Goal: Task Accomplishment & Management: Manage account settings

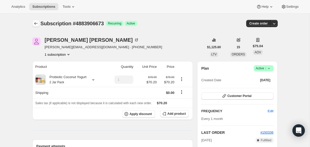
click at [37, 24] on icon "Subscriptions" at bounding box center [35, 23] width 5 height 5
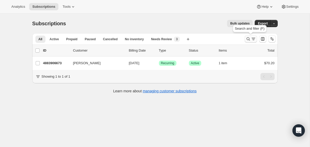
click at [248, 38] on icon "Search and filter results" at bounding box center [247, 38] width 5 height 5
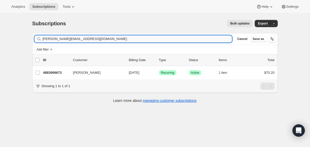
click at [173, 39] on input "paul@paulpublisher.com" at bounding box center [137, 38] width 189 height 7
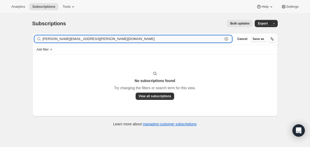
click at [99, 40] on input "kim.mclister@gci.net" at bounding box center [133, 38] width 180 height 7
paste input "a"
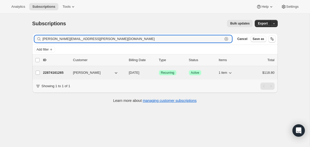
type input "[PERSON_NAME][EMAIL_ADDRESS][PERSON_NAME][DOMAIN_NAME]"
click at [129, 73] on span "09/07/2025" at bounding box center [134, 73] width 11 height 4
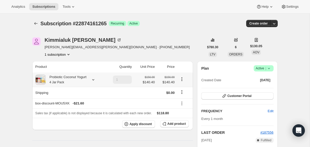
click at [94, 82] on icon at bounding box center [93, 79] width 5 height 5
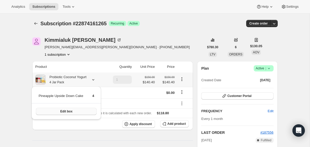
click at [92, 110] on button "Edit box" at bounding box center [66, 111] width 61 height 7
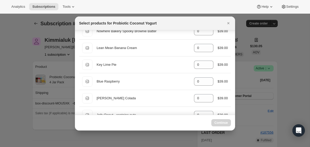
scroll to position [181, 0]
select select "gid://shopify/ProductVariant/40210939641969"
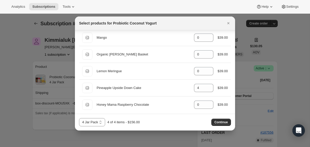
scroll to position [412, 0]
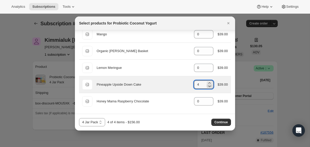
click at [209, 85] on icon ":r22e:" at bounding box center [209, 86] width 5 height 5
type input "0"
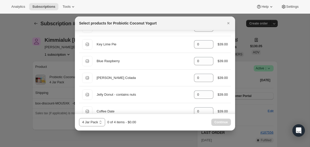
scroll to position [201, 0]
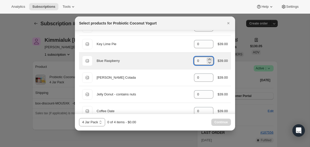
click at [208, 59] on icon ":r22e:" at bounding box center [209, 59] width 5 height 5
type input "4"
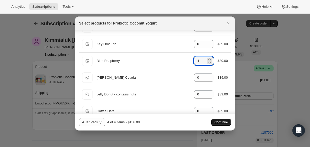
click at [217, 123] on span "Continue" at bounding box center [220, 122] width 13 height 4
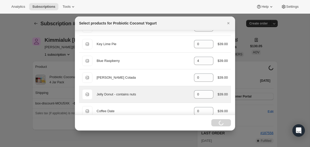
select select "gid://shopify/ProductVariant/40210939641969"
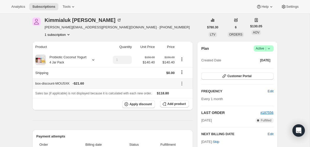
scroll to position [51, 0]
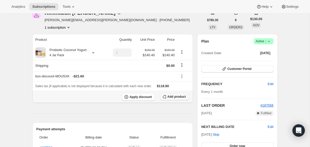
click at [172, 96] on span "Add product" at bounding box center [176, 97] width 18 height 4
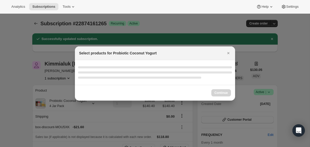
scroll to position [0, 0]
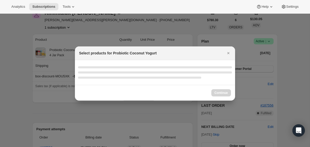
select select "gid://shopify/ProductVariant/40210939641969"
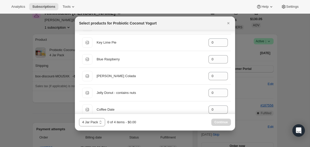
scroll to position [202, 0]
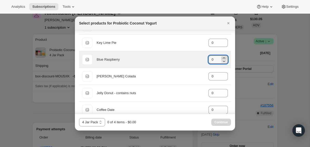
click at [223, 57] on icon ":r289:" at bounding box center [223, 57] width 5 height 5
type input "4"
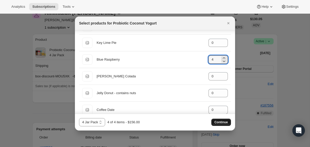
click at [225, 121] on span "Continue" at bounding box center [220, 122] width 13 height 4
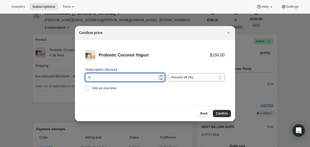
click at [89, 76] on input "0" at bounding box center [121, 77] width 72 height 8
type input "10"
click at [104, 87] on span "Add as one-time" at bounding box center [104, 88] width 25 height 4
click at [89, 87] on input "Add as one-time" at bounding box center [87, 88] width 4 height 4
checkbox input "true"
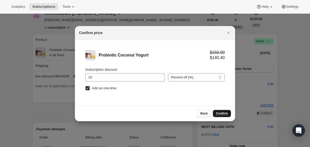
click at [224, 111] on button "Confirm" at bounding box center [222, 113] width 18 height 7
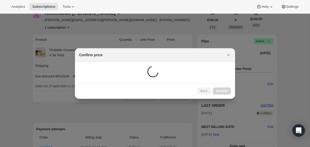
scroll to position [51, 0]
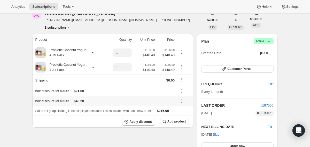
click at [183, 101] on icon at bounding box center [181, 101] width 5 height 5
click at [184, 120] on span "Remove" at bounding box center [183, 120] width 12 height 4
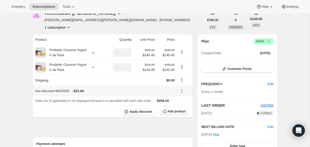
click at [182, 92] on icon at bounding box center [181, 90] width 5 height 5
click at [179, 104] on button "Edit" at bounding box center [183, 101] width 15 height 8
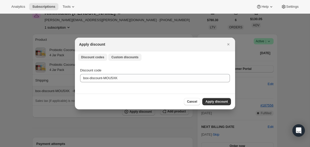
click at [123, 59] on span "Custom discounts" at bounding box center [124, 57] width 27 height 4
select select "indefinitely"
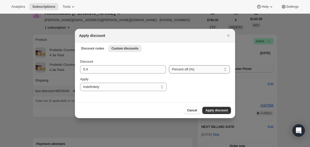
click at [183, 70] on select "Percent off (%) Amount off ($)" at bounding box center [199, 69] width 61 height 8
select select "fixed"
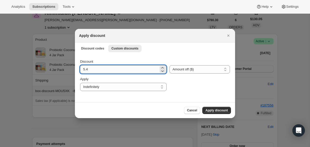
click at [109, 67] on input "5.4" at bounding box center [119, 69] width 78 height 8
type input "43.2"
click at [209, 111] on span "Apply discount" at bounding box center [216, 110] width 22 height 4
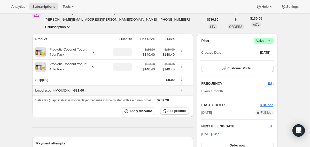
scroll to position [79, 0]
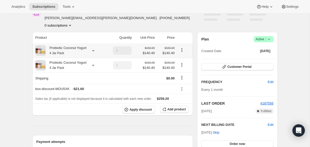
scroll to position [31, 0]
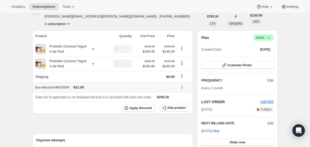
click at [182, 88] on icon at bounding box center [181, 87] width 5 height 5
click at [183, 105] on span "Remove" at bounding box center [183, 106] width 12 height 4
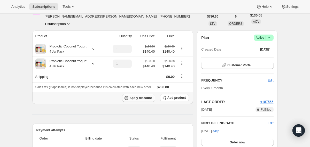
click at [137, 100] on span "Apply discount" at bounding box center [140, 98] width 22 height 4
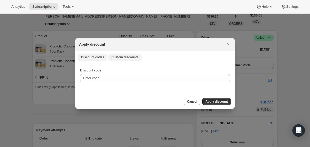
click at [132, 61] on button "Custom discounts" at bounding box center [124, 57] width 33 height 7
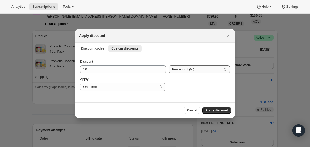
click at [177, 70] on select "Percent off (%) Amount off ($)" at bounding box center [199, 69] width 61 height 8
select select "fixed"
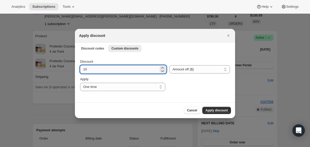
click at [119, 69] on input "10" at bounding box center [119, 69] width 78 height 8
type input "43.2"
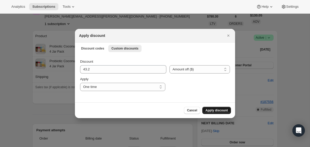
click at [214, 109] on span "Apply discount" at bounding box center [216, 110] width 22 height 4
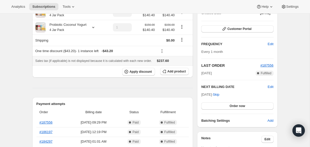
scroll to position [67, 0]
click at [212, 106] on button "Order now" at bounding box center [237, 105] width 72 height 7
click at [212, 106] on button "Click to confirm" at bounding box center [237, 105] width 72 height 7
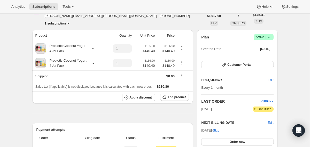
scroll to position [43, 0]
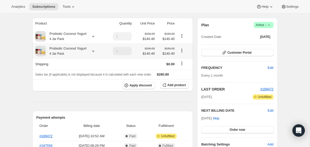
click at [181, 53] on icon "Product actions" at bounding box center [181, 50] width 5 height 5
click at [184, 70] on span "Remove" at bounding box center [182, 69] width 12 height 4
type input "0"
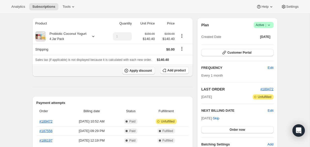
click at [139, 71] on span "Apply discount" at bounding box center [140, 71] width 22 height 4
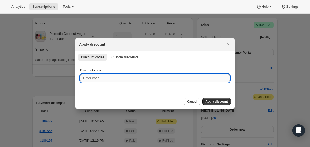
click at [112, 77] on input "Discount code" at bounding box center [155, 78] width 150 height 8
type input "box-discount-MOU5XK"
click at [206, 103] on span "Apply discount" at bounding box center [216, 102] width 22 height 4
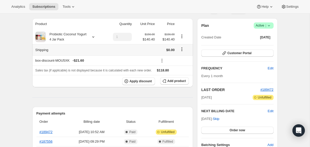
scroll to position [0, 0]
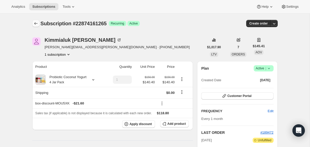
click at [34, 23] on icon "Subscriptions" at bounding box center [35, 23] width 5 height 5
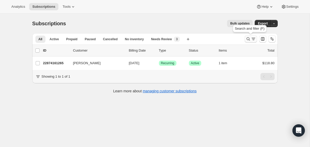
click at [246, 41] on icon "Search and filter results" at bounding box center [247, 38] width 5 height 5
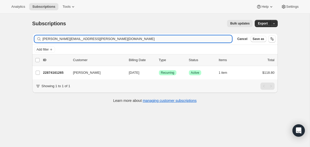
click at [213, 40] on input "[PERSON_NAME][EMAIL_ADDRESS][PERSON_NAME][DOMAIN_NAME]" at bounding box center [137, 38] width 189 height 7
type input "[EMAIL_ADDRESS][DOMAIN_NAME]"
click at [128, 73] on div "27766653041 [PERSON_NAME] [DATE] Success Recurring Success Active 3 items $97.20" at bounding box center [158, 72] width 231 height 7
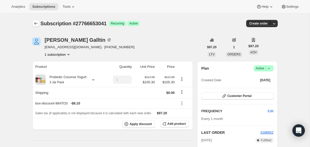
click at [36, 22] on icon "Subscriptions" at bounding box center [35, 23] width 5 height 5
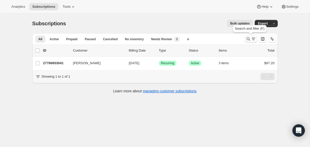
click at [249, 37] on icon "Search and filter results" at bounding box center [247, 38] width 5 height 5
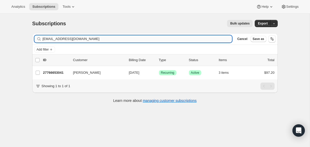
click at [201, 38] on input "[EMAIL_ADDRESS][DOMAIN_NAME]" at bounding box center [137, 38] width 189 height 7
click at [201, 38] on input "[EMAIL_ADDRESS]@[DOMAIN_NAME]" at bounding box center [137, 38] width 189 height 7
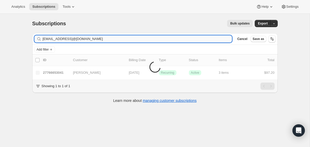
click at [201, 38] on input "[EMAIL_ADDRESS]@[DOMAIN_NAME]" at bounding box center [137, 38] width 189 height 7
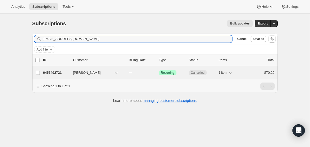
type input "[EMAIL_ADDRESS][DOMAIN_NAME]"
click at [125, 74] on div "6455492721 [PERSON_NAME] --- Success Recurring Cancelled 1 item $70.20" at bounding box center [158, 72] width 231 height 7
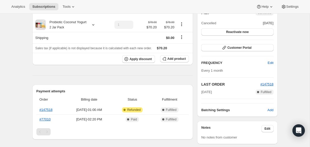
scroll to position [61, 0]
